Goal: Transaction & Acquisition: Purchase product/service

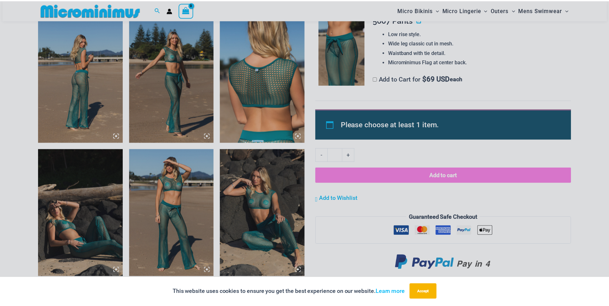
scroll to position [505, 0]
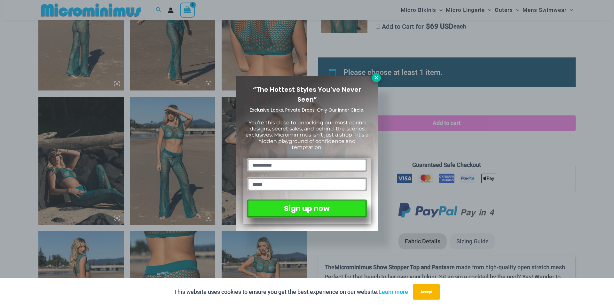
click at [375, 76] on icon at bounding box center [376, 78] width 6 height 6
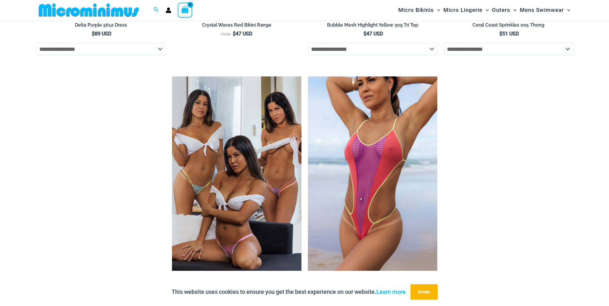
scroll to position [2136, 0]
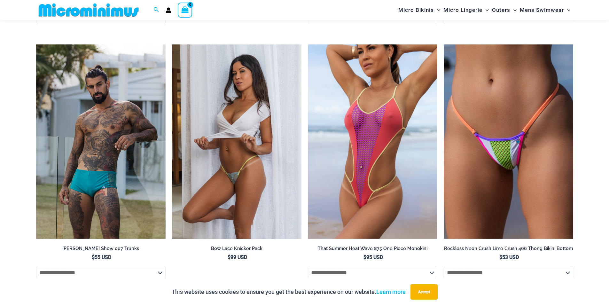
click at [251, 176] on img at bounding box center [236, 141] width 129 height 194
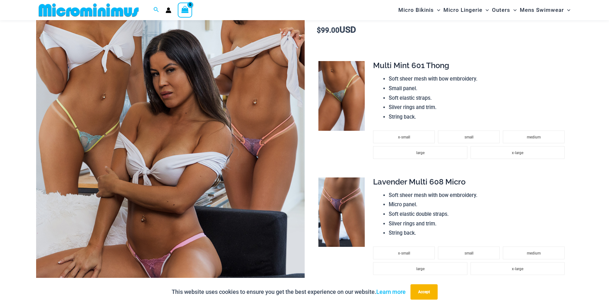
scroll to position [154, 0]
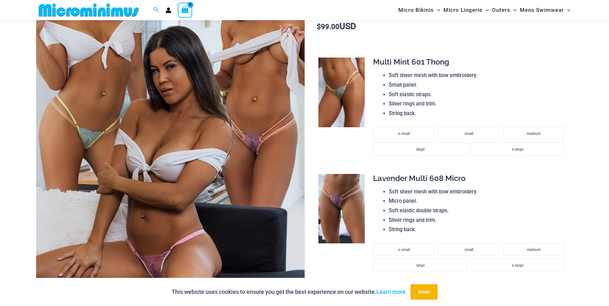
click at [338, 203] on img at bounding box center [341, 209] width 46 height 70
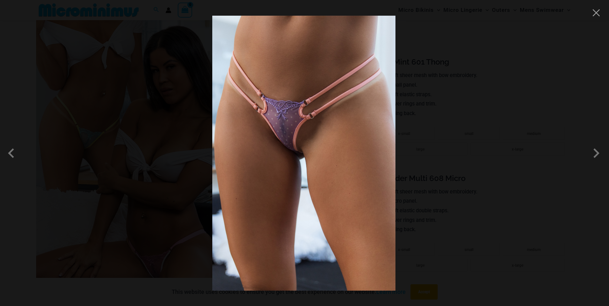
click at [299, 151] on img at bounding box center [303, 153] width 183 height 275
click at [598, 154] on span at bounding box center [596, 153] width 19 height 19
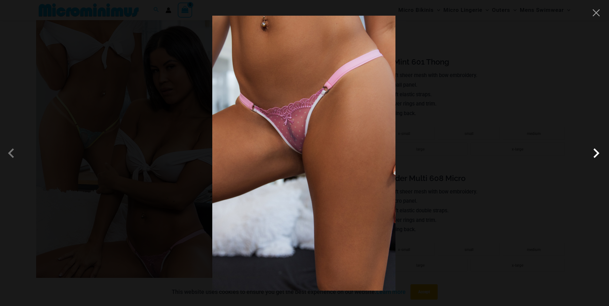
click at [598, 153] on span at bounding box center [596, 153] width 19 height 19
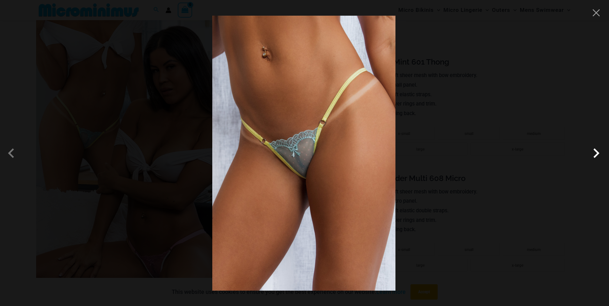
click at [598, 153] on span at bounding box center [596, 153] width 19 height 19
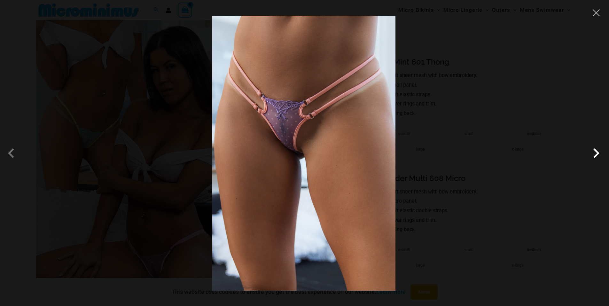
click at [597, 152] on span at bounding box center [596, 153] width 19 height 19
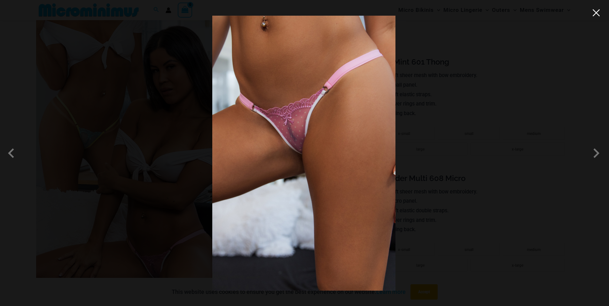
click at [597, 12] on button "Close" at bounding box center [597, 13] width 10 height 10
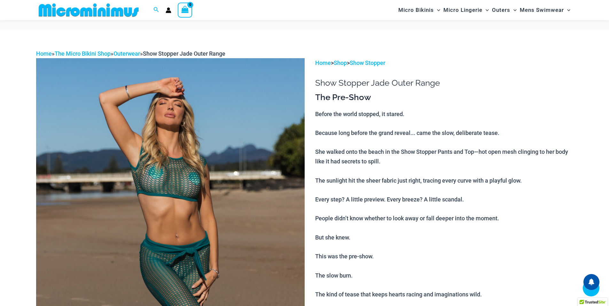
scroll to position [2136, 0]
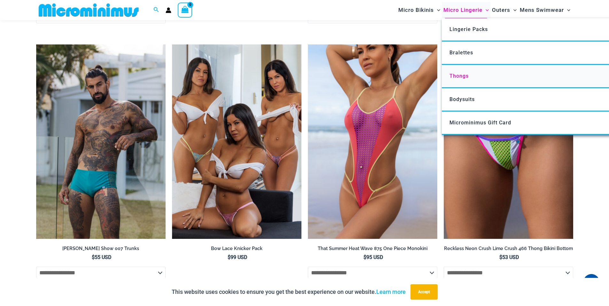
click at [460, 74] on span "Thongs" at bounding box center [459, 76] width 19 height 6
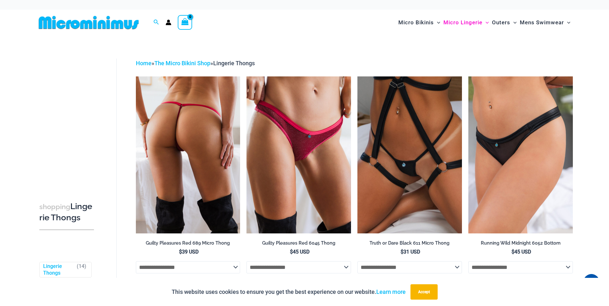
click at [179, 153] on img at bounding box center [188, 154] width 105 height 157
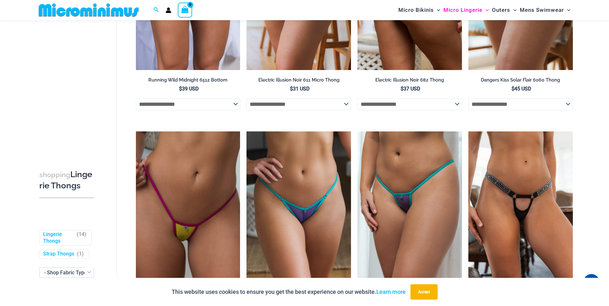
scroll to position [378, 0]
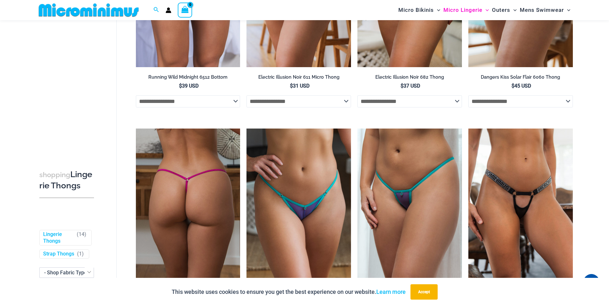
click at [185, 226] on img at bounding box center [188, 207] width 105 height 157
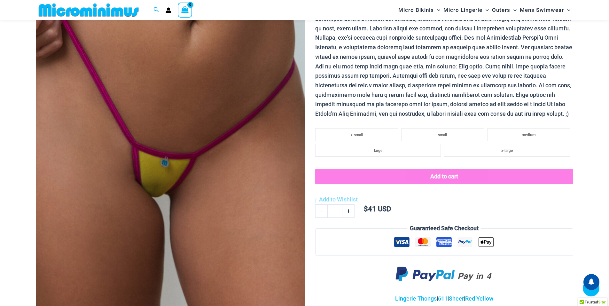
scroll to position [154, 0]
